Goal: Information Seeking & Learning: Learn about a topic

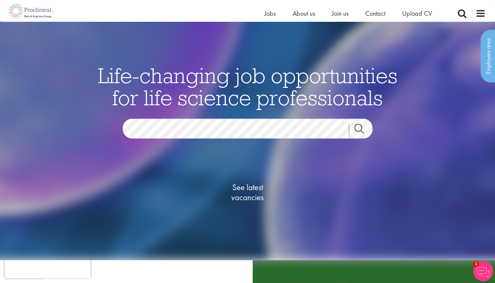
scroll to position [11, 0]
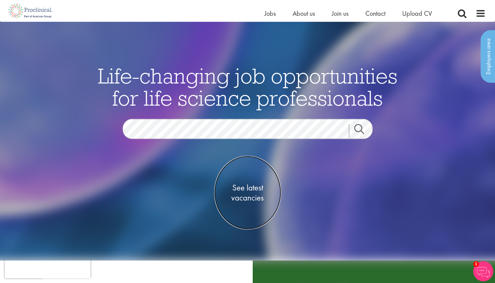
click at [253, 185] on span "See latest vacancies" at bounding box center [247, 193] width 67 height 20
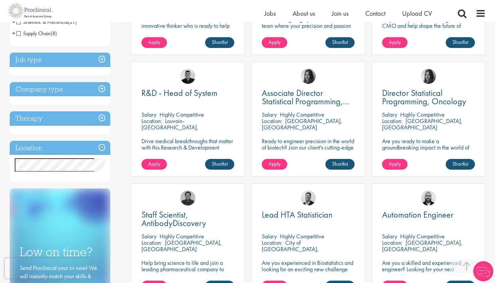
scroll to position [211, 0]
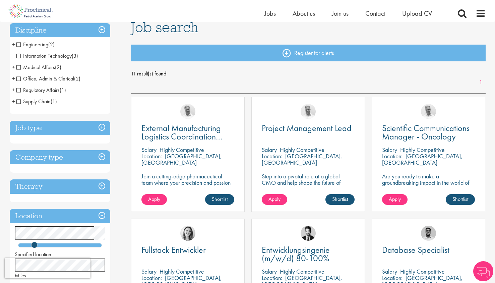
scroll to position [52, 0]
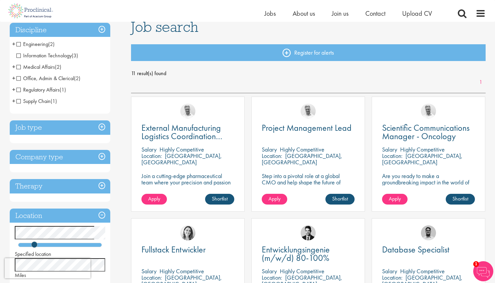
click at [19, 44] on span "Engineering" at bounding box center [32, 44] width 32 height 7
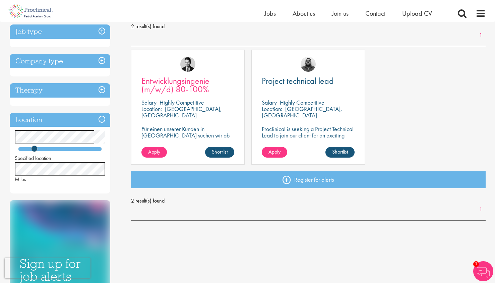
scroll to position [100, 0]
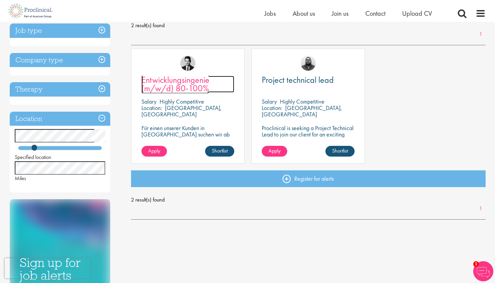
click at [193, 90] on span "Entwicklungsingenie (m/w/d) 80-100%" at bounding box center [175, 84] width 68 height 20
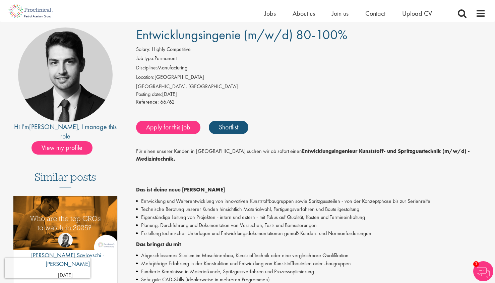
scroll to position [50, 0]
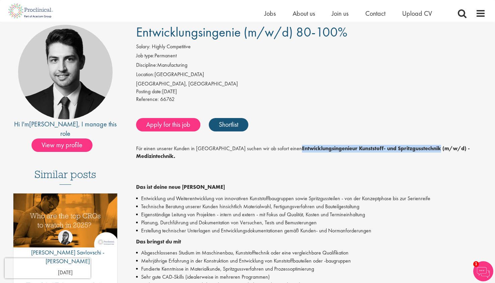
drag, startPoint x: 265, startPoint y: 148, endPoint x: 404, endPoint y: 151, distance: 139.7
click at [404, 151] on strong "Entwicklungsingenieur Kunststoff- und Spritzgusstechnik (m/w/d) - Medizintechni…" at bounding box center [303, 152] width 334 height 15
copy strong "Entwicklungsingenieur Kunststoff- und Spritzgusstechnik"
